Goal: Book appointment/travel/reservation

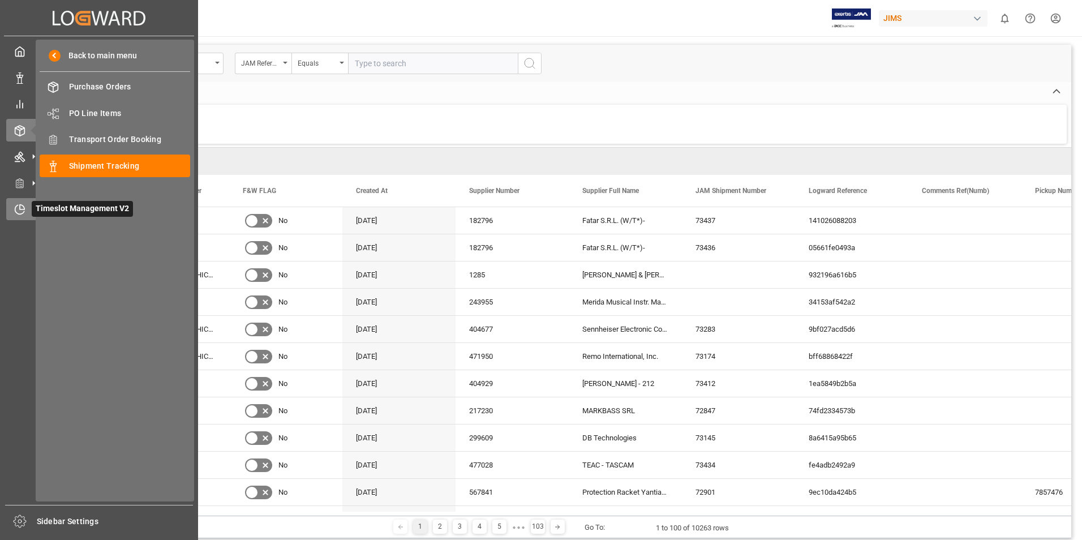
click at [49, 209] on span "Timeslot Management V2" at bounding box center [82, 209] width 101 height 16
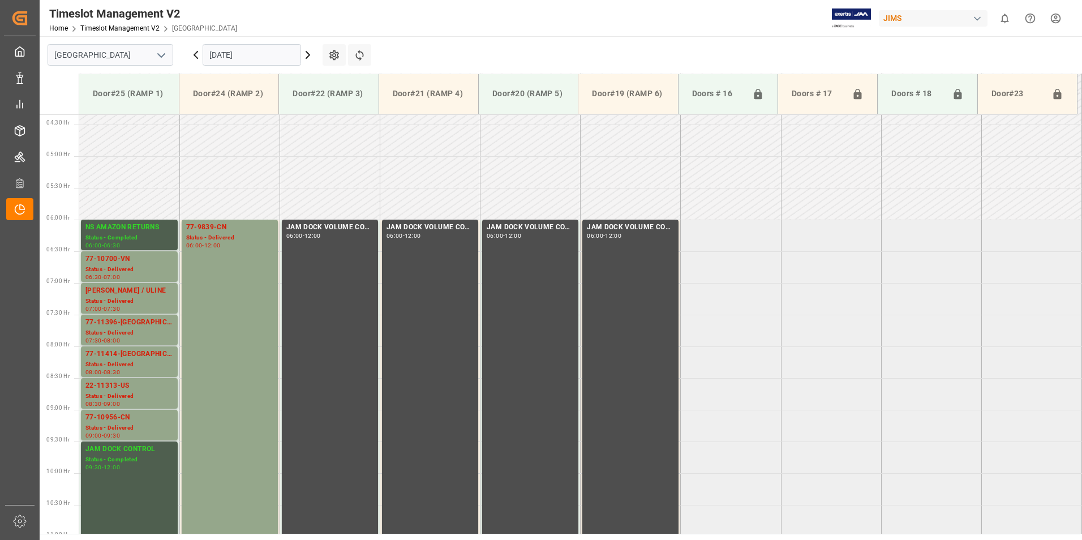
scroll to position [267, 0]
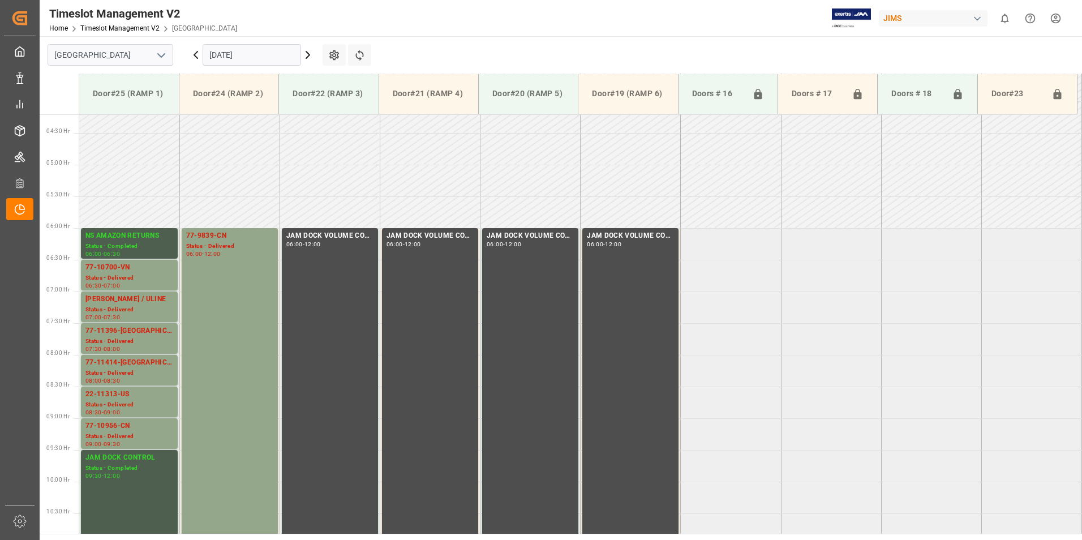
click at [230, 51] on input "[DATE]" at bounding box center [252, 55] width 99 height 22
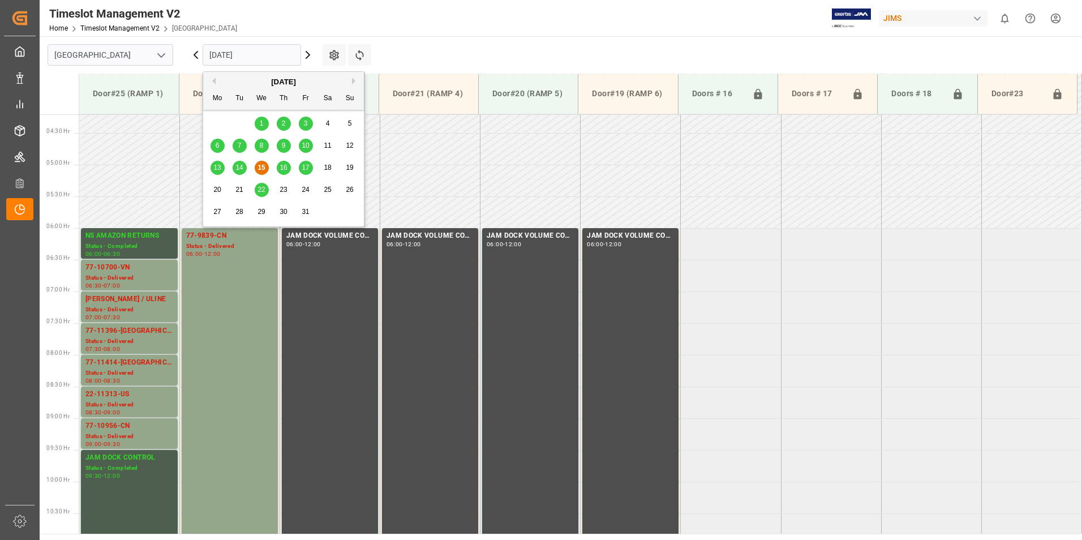
click at [280, 167] on span "16" at bounding box center [283, 168] width 7 height 8
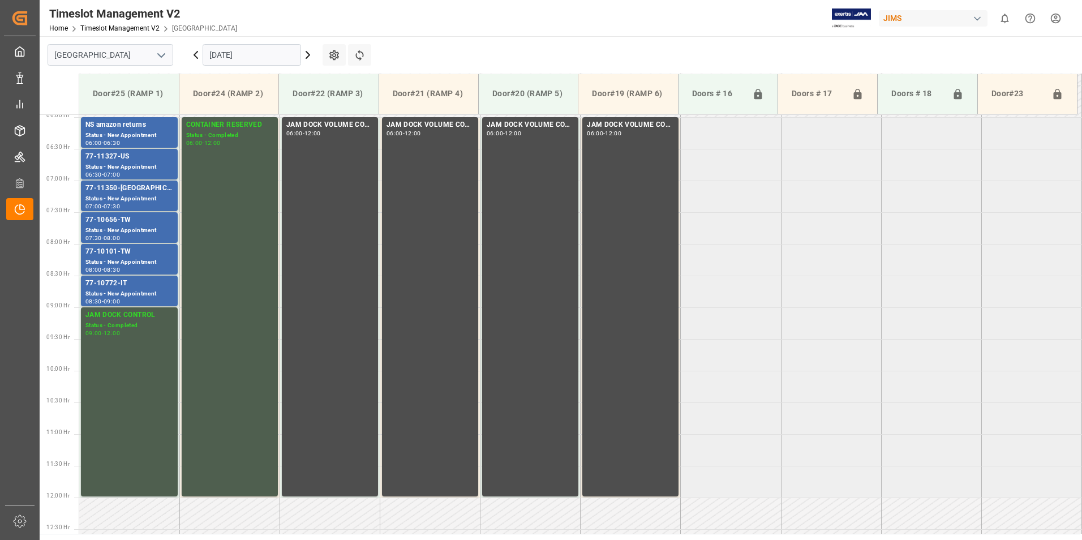
scroll to position [212, 0]
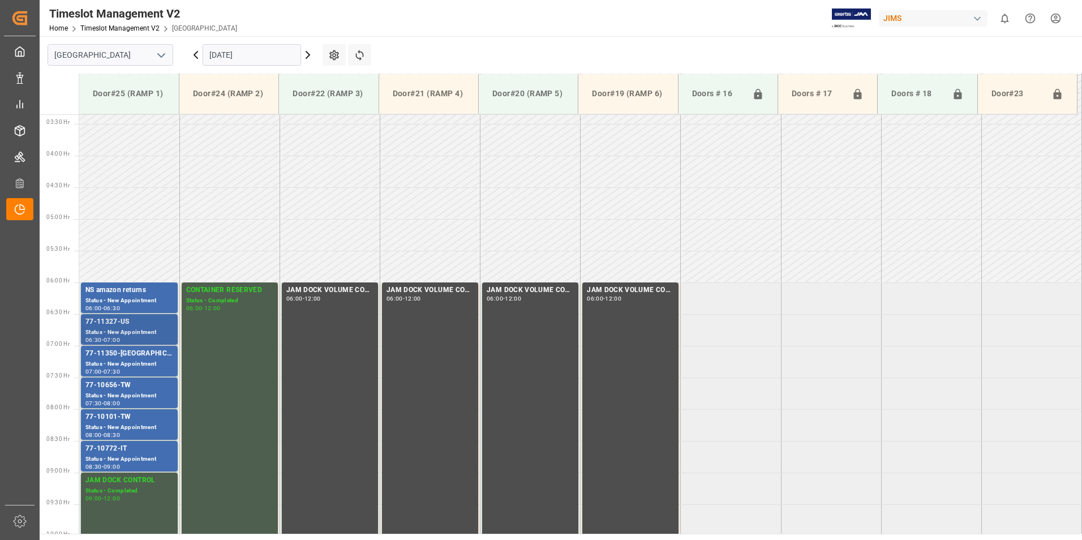
click at [121, 333] on div "Status - New Appointment" at bounding box center [129, 333] width 88 height 10
click at [122, 359] on div "Status - New Appointment" at bounding box center [129, 364] width 88 height 10
click at [127, 388] on div "77-10656-TW" at bounding box center [129, 385] width 88 height 11
click at [129, 418] on div "77-10101-TW" at bounding box center [129, 417] width 88 height 11
click at [129, 452] on div "77-10772-IT" at bounding box center [129, 448] width 88 height 11
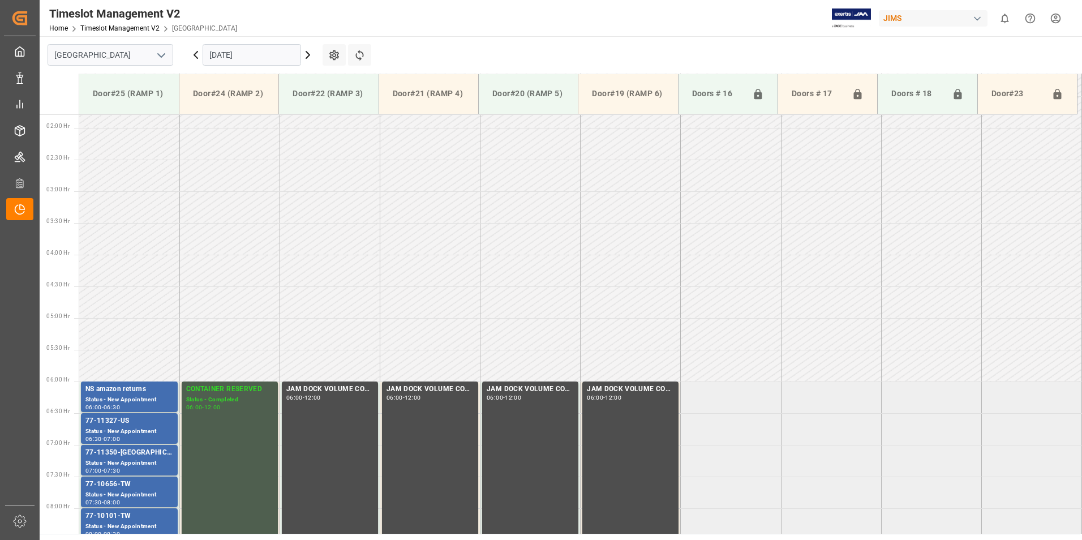
scroll to position [0, 0]
